Goal: Information Seeking & Learning: Learn about a topic

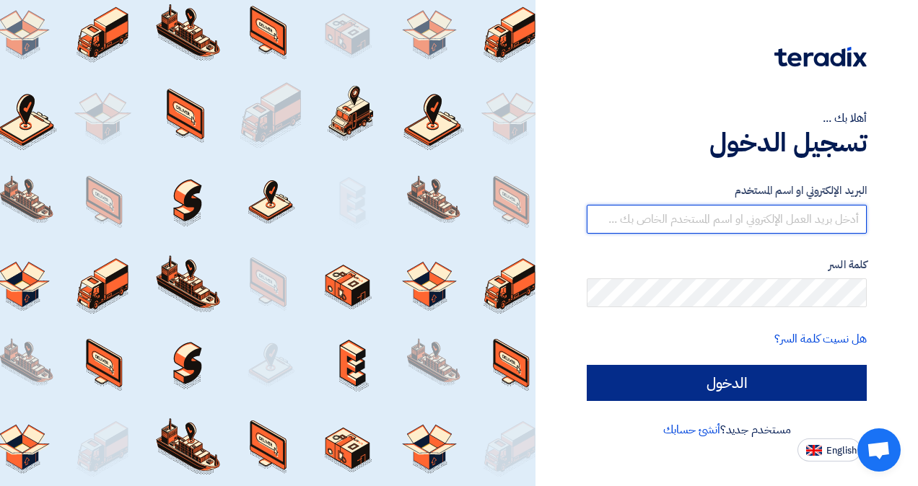
type input "[EMAIL_ADDRESS][DOMAIN_NAME]"
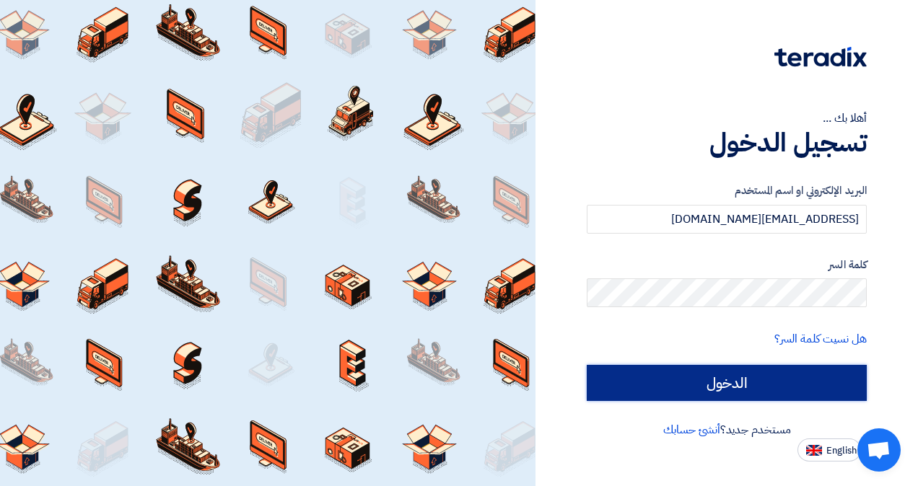
click at [758, 380] on input "الدخول" at bounding box center [727, 383] width 280 height 36
type input "Sign in"
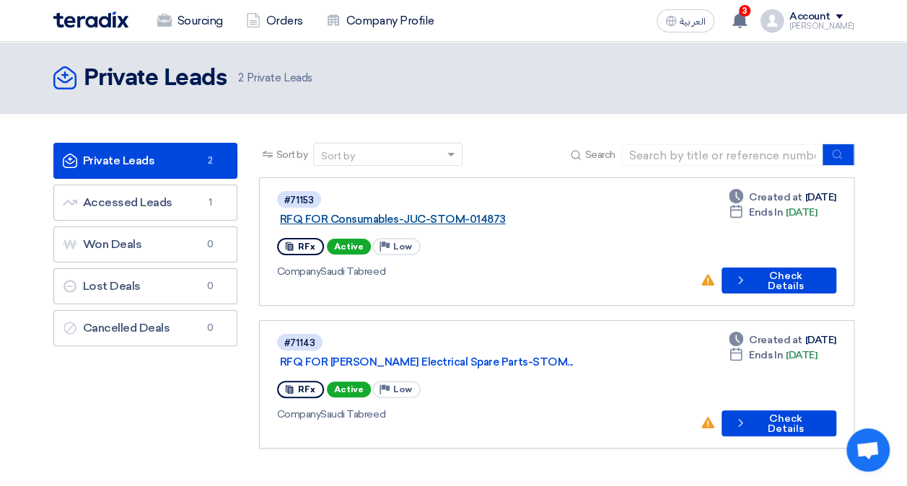
click at [507, 213] on link "RFQ FOR Consumables-JUC-STOM-014873" at bounding box center [460, 219] width 361 height 13
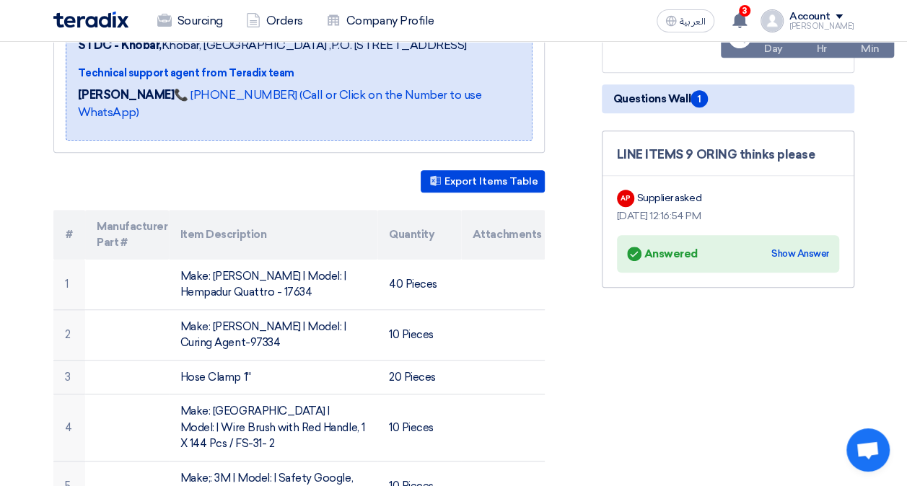
scroll to position [289, 0]
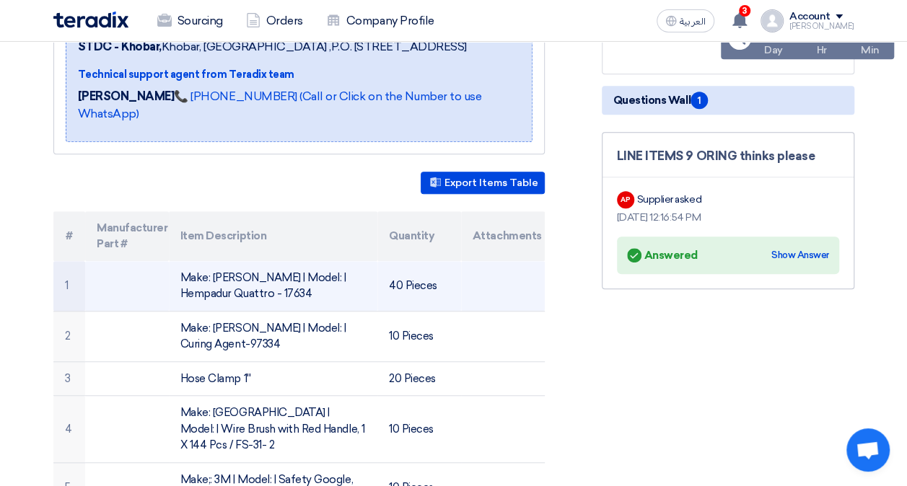
click at [393, 297] on td "40 Pieces" at bounding box center [419, 286] width 84 height 51
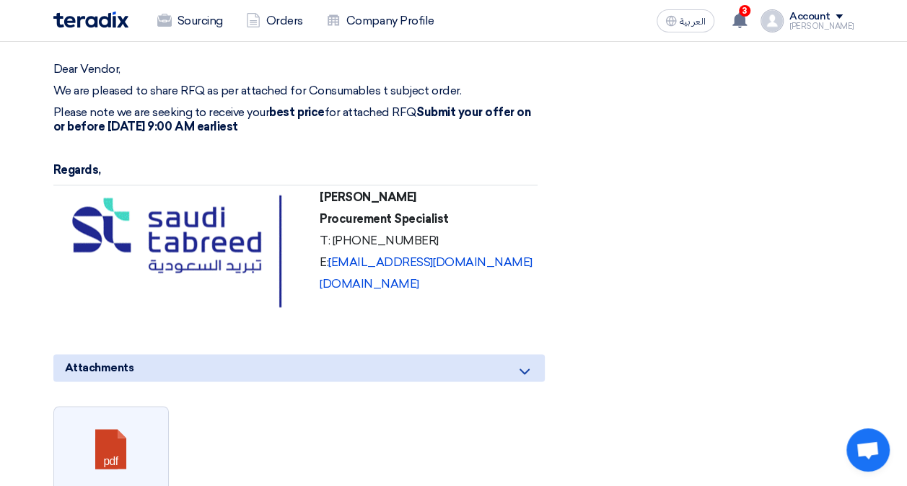
scroll to position [1155, 0]
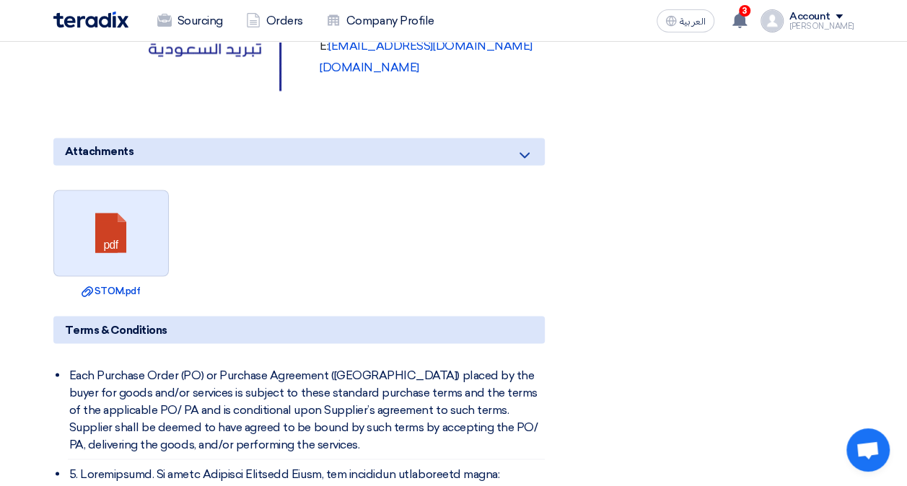
click at [152, 214] on link at bounding box center [111, 233] width 115 height 87
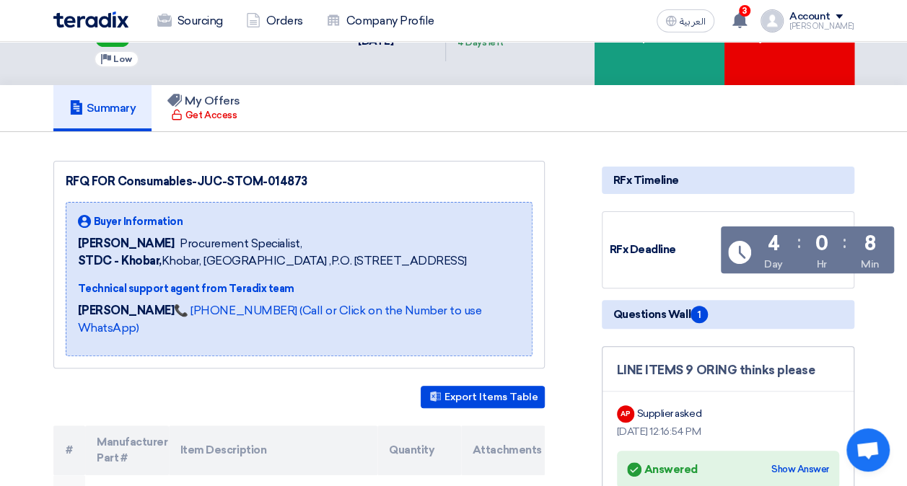
scroll to position [72, 0]
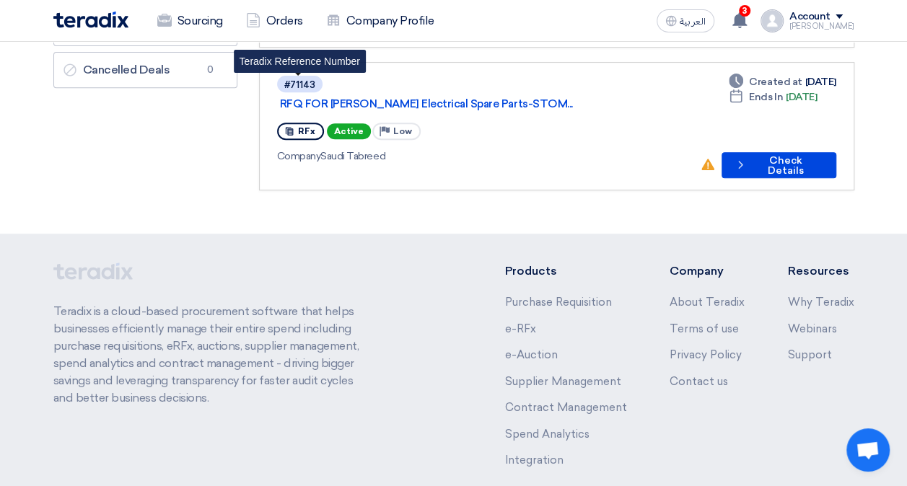
scroll to position [289, 0]
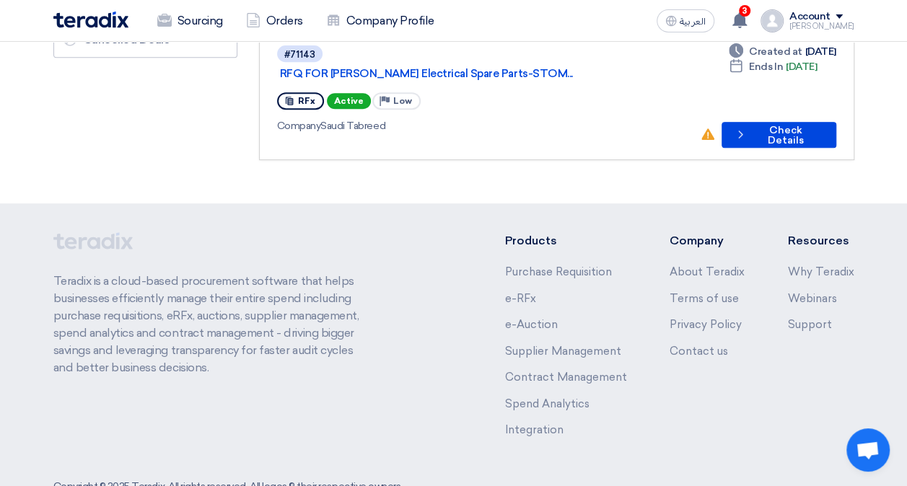
click at [455, 89] on div "RFx Active Priority Low" at bounding box center [482, 100] width 411 height 23
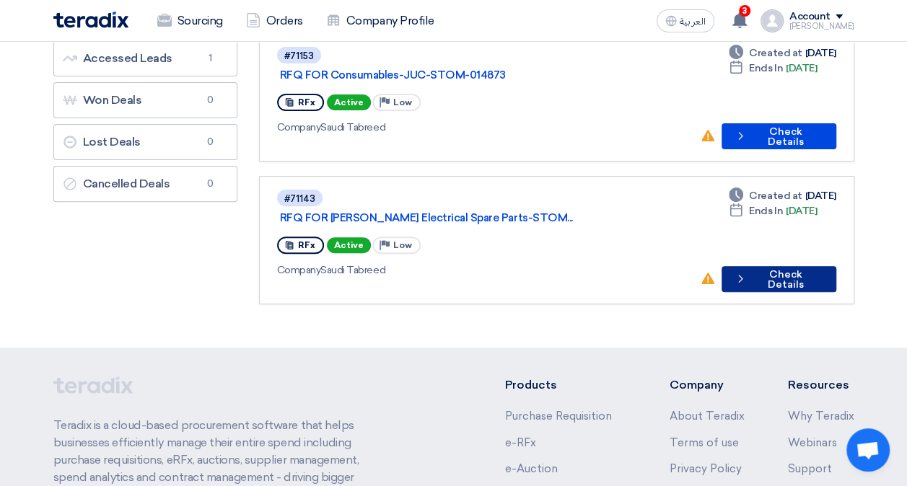
click at [782, 266] on button "Check details Check Details" at bounding box center [779, 279] width 115 height 26
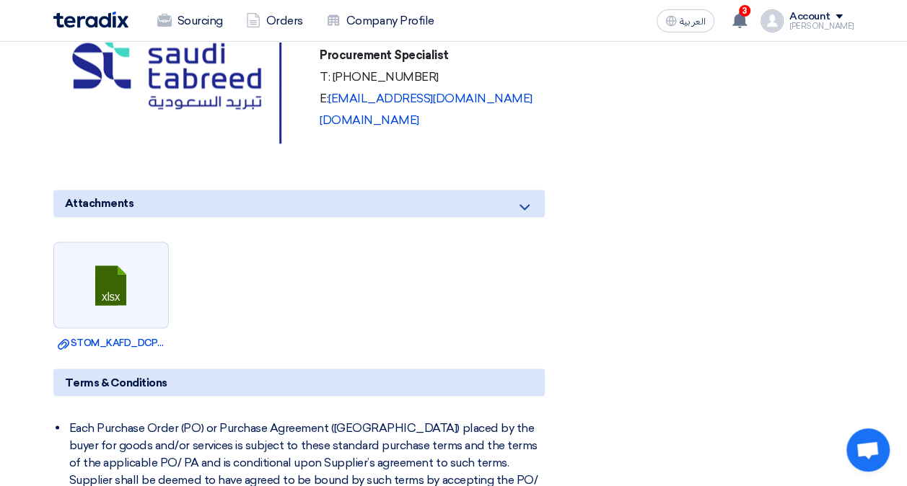
scroll to position [1082, 0]
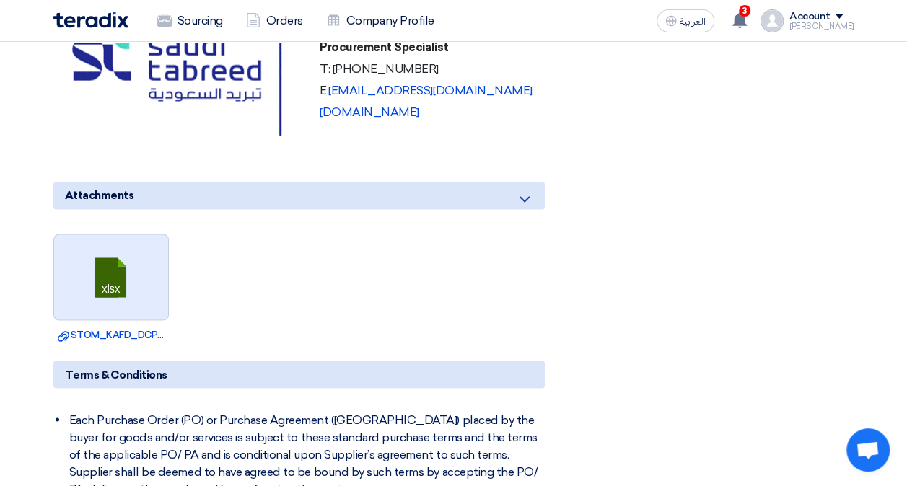
click at [89, 235] on link at bounding box center [111, 278] width 115 height 87
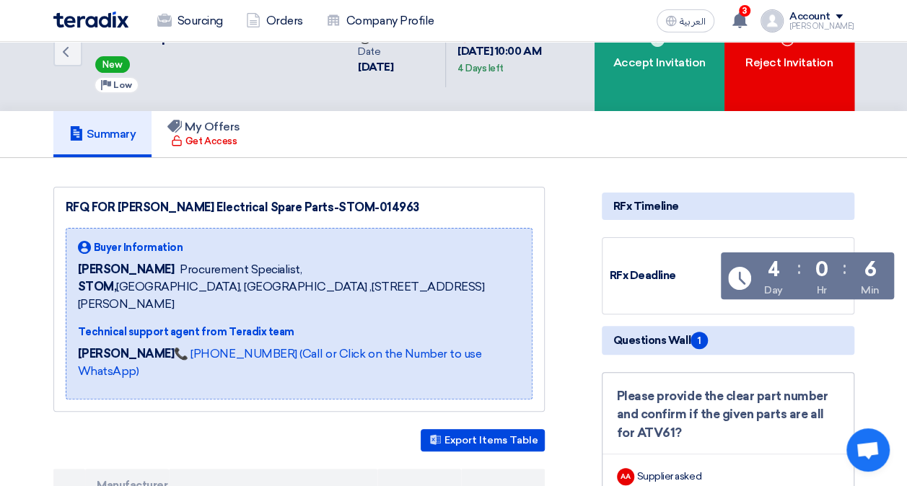
scroll to position [0, 0]
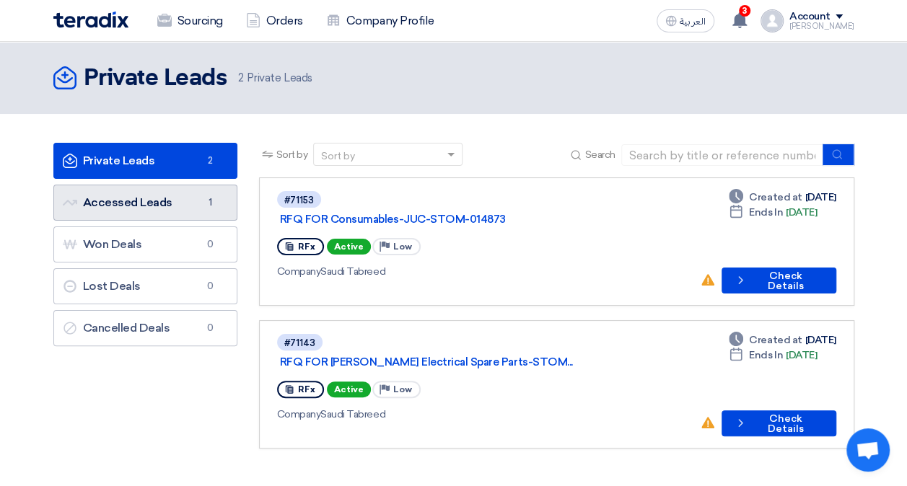
click at [128, 214] on link "Accessed Leads Accessed Leads 1" at bounding box center [145, 203] width 184 height 36
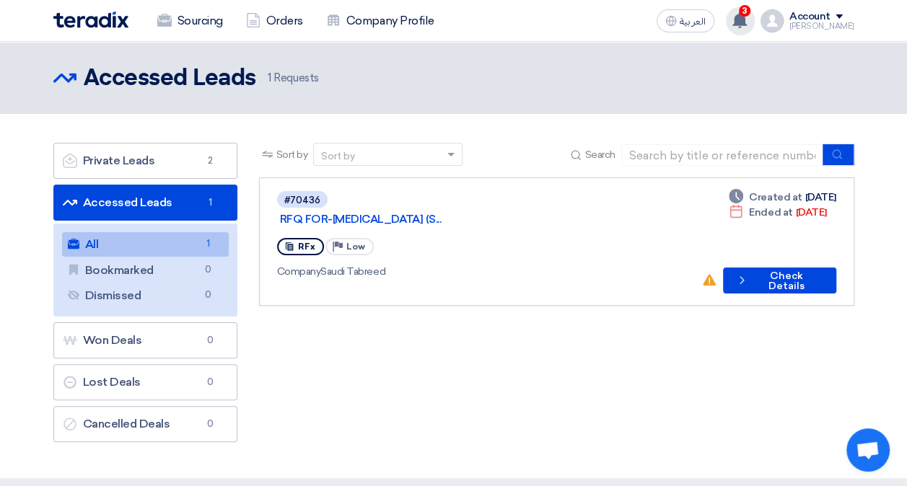
click at [750, 10] on span "3" at bounding box center [745, 11] width 12 height 12
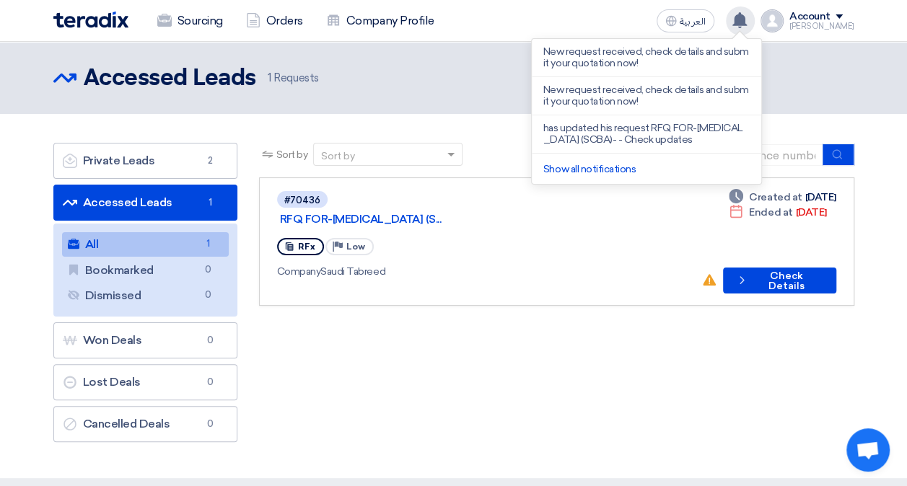
click at [839, 53] on header "Accessed Leads Accessed Leads 1 Requests" at bounding box center [453, 78] width 907 height 72
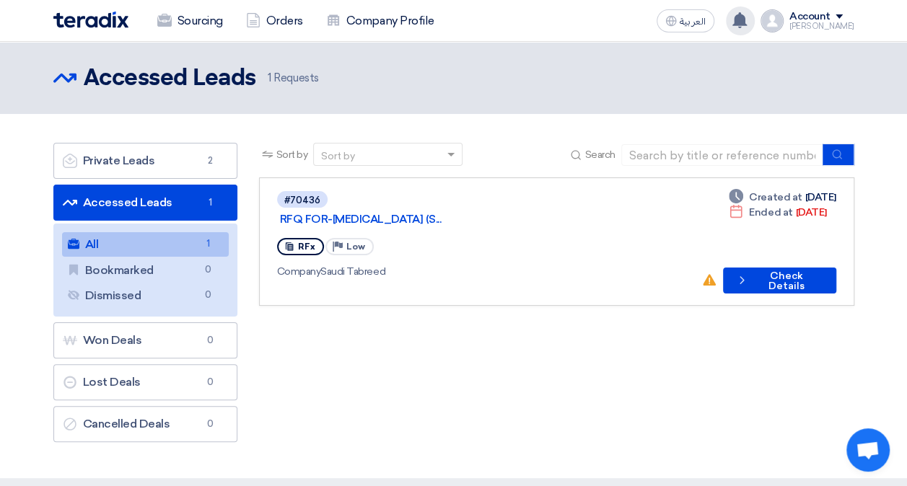
click at [71, 17] on img at bounding box center [90, 20] width 75 height 17
